Goal: Task Accomplishment & Management: Use online tool/utility

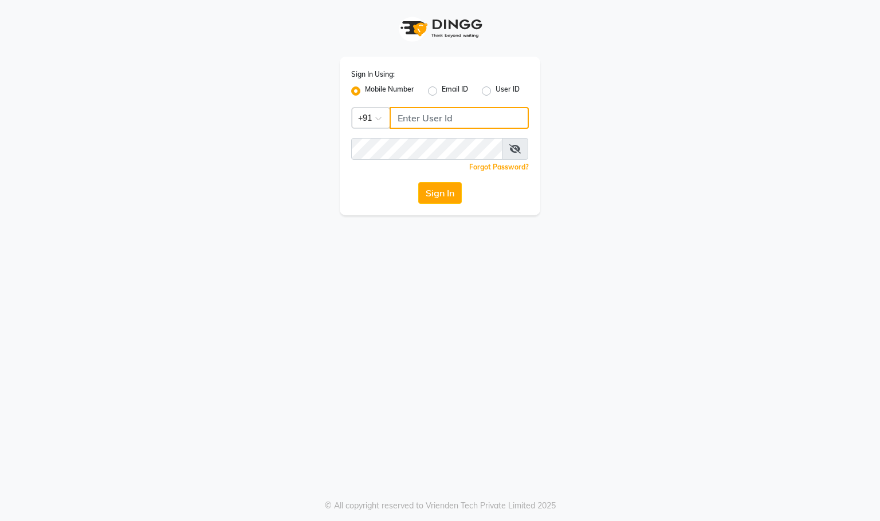
click at [439, 115] on input "Username" at bounding box center [458, 118] width 139 height 22
type input "9768973859"
click at [458, 196] on button "Sign In" at bounding box center [440, 193] width 44 height 22
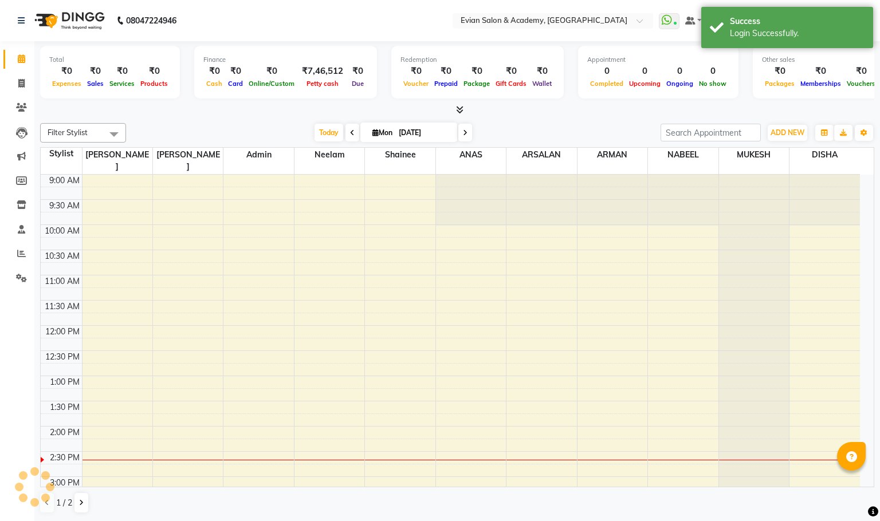
scroll to position [258, 0]
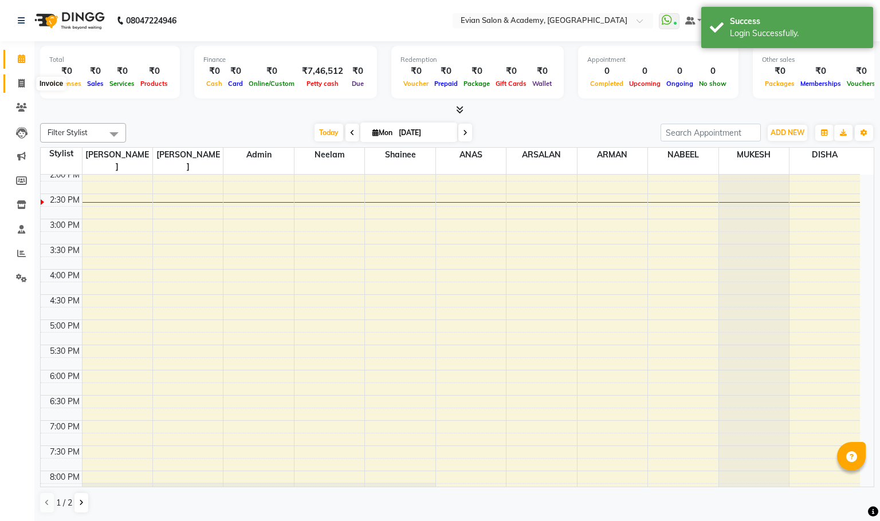
click at [17, 83] on span at bounding box center [21, 83] width 20 height 13
select select "service"
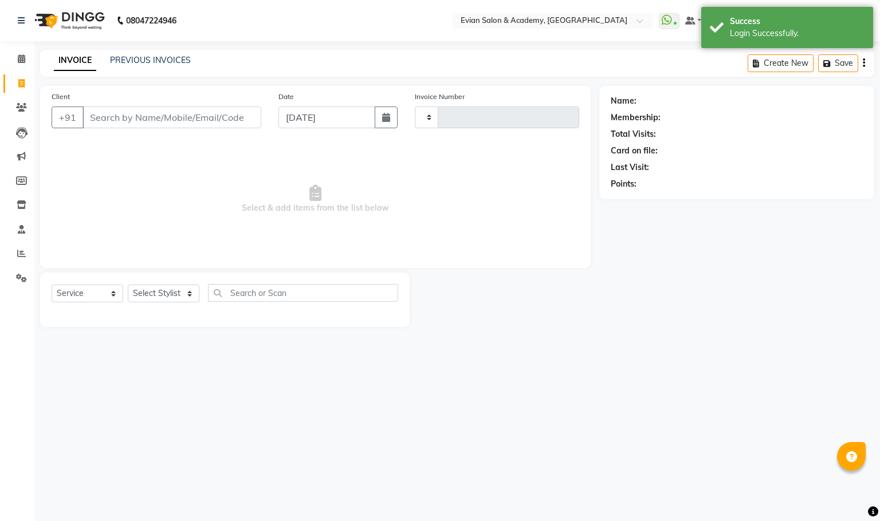
type input "1333"
select select "4688"
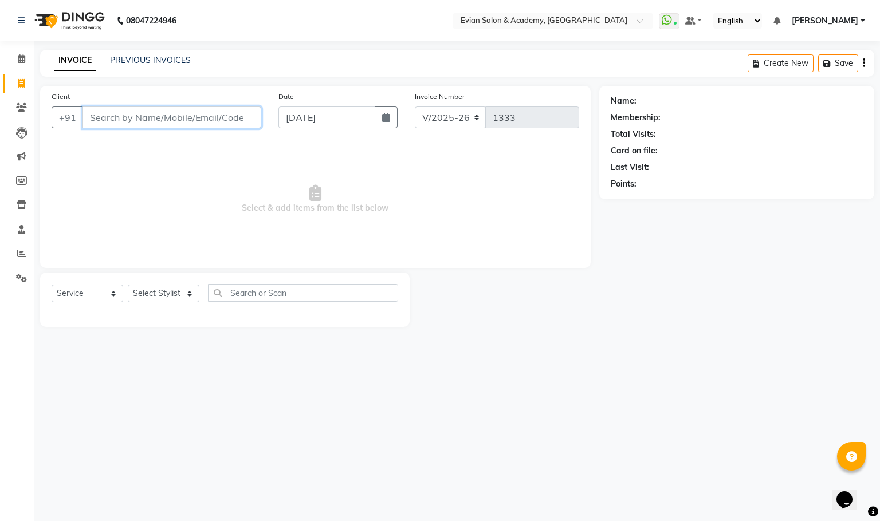
drag, startPoint x: 119, startPoint y: 115, endPoint x: 153, endPoint y: 144, distance: 45.5
click at [119, 114] on input "Client" at bounding box center [171, 118] width 179 height 22
paste input "9663892589"
type input "9663892589"
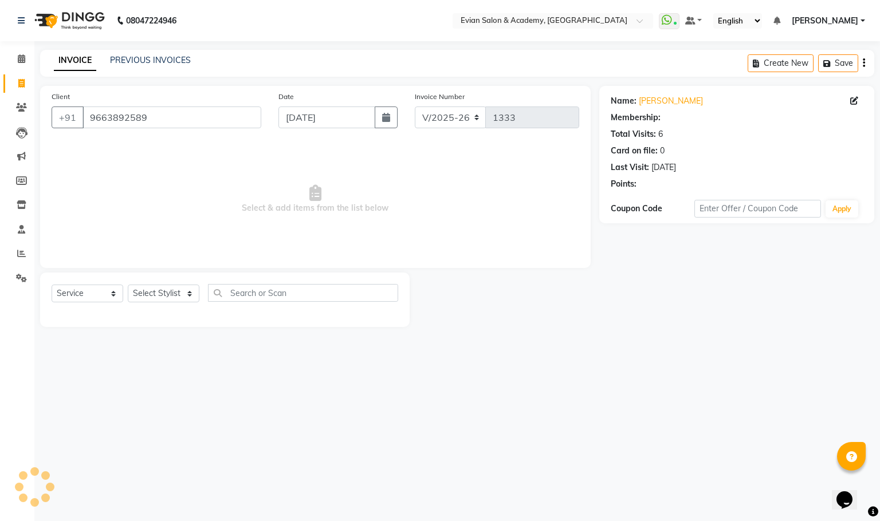
select select "1: Object"
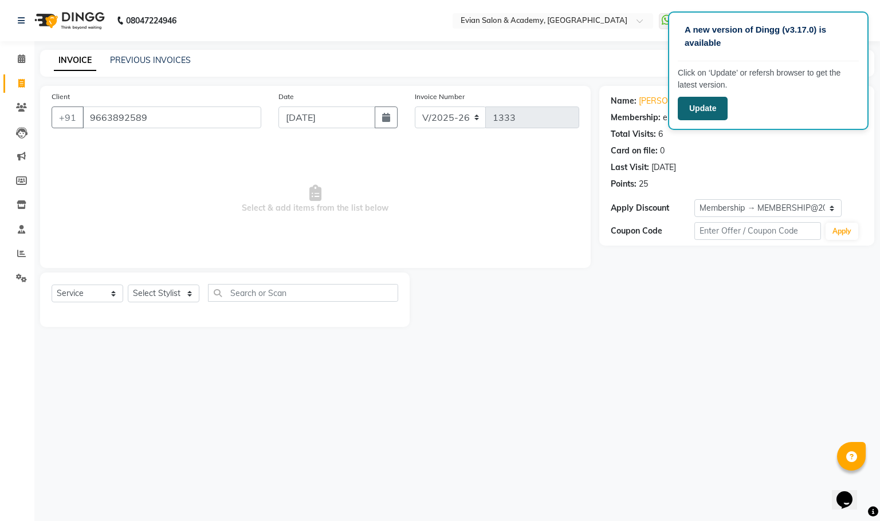
click at [715, 102] on button "Update" at bounding box center [703, 108] width 50 height 23
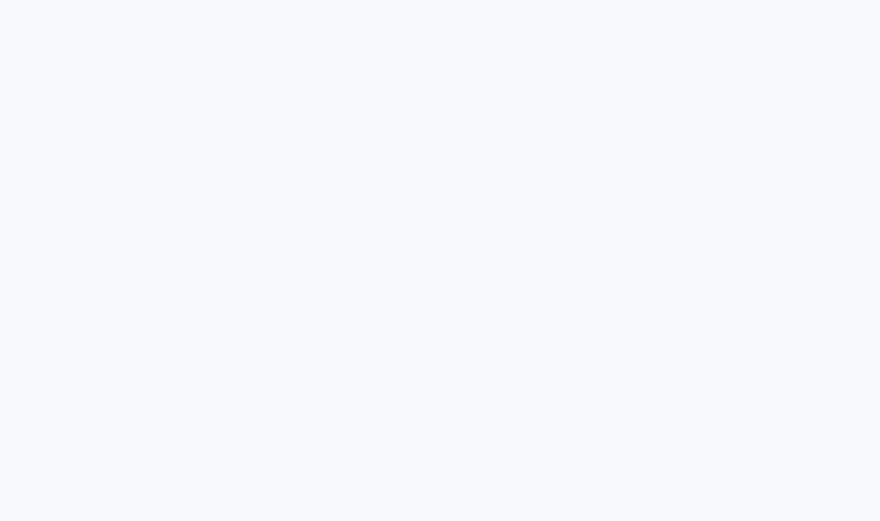
select select "4688"
select select "service"
